Goal: Task Accomplishment & Management: Use online tool/utility

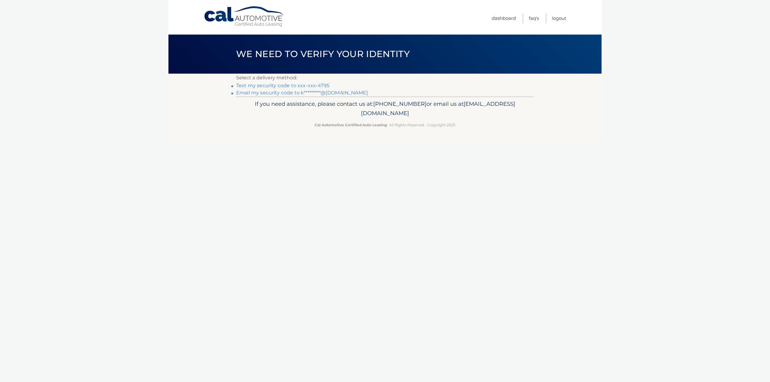
click at [293, 87] on link "Text my security code to xxx-xxx-4795" at bounding box center [282, 86] width 93 height 6
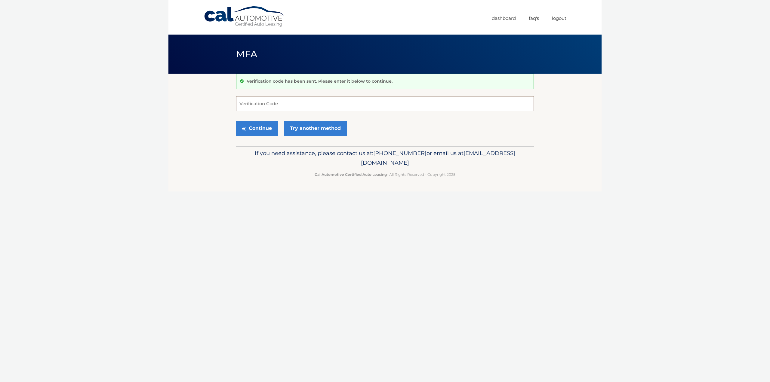
click at [269, 104] on input "Verification Code" at bounding box center [385, 103] width 298 height 15
click at [289, 102] on input "Verification Code" at bounding box center [385, 103] width 298 height 15
type input "239653"
click at [262, 133] on button "Continue" at bounding box center [257, 128] width 42 height 15
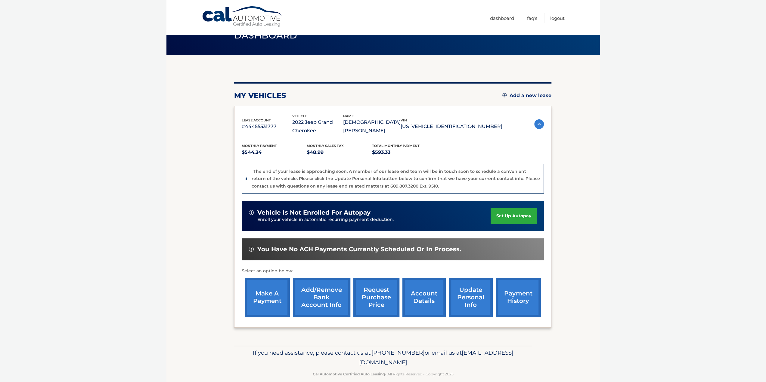
scroll to position [27, 0]
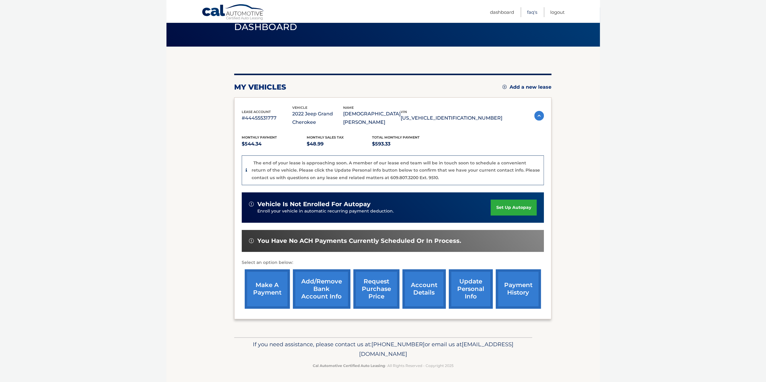
click at [532, 13] on link "FAQ's" at bounding box center [532, 12] width 10 height 10
